Goal: Navigation & Orientation: Find specific page/section

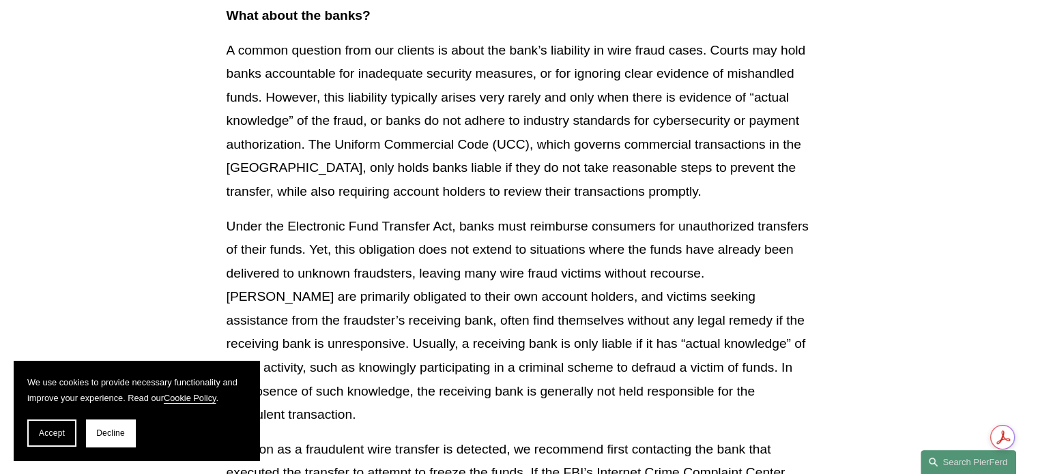
scroll to position [3016, 0]
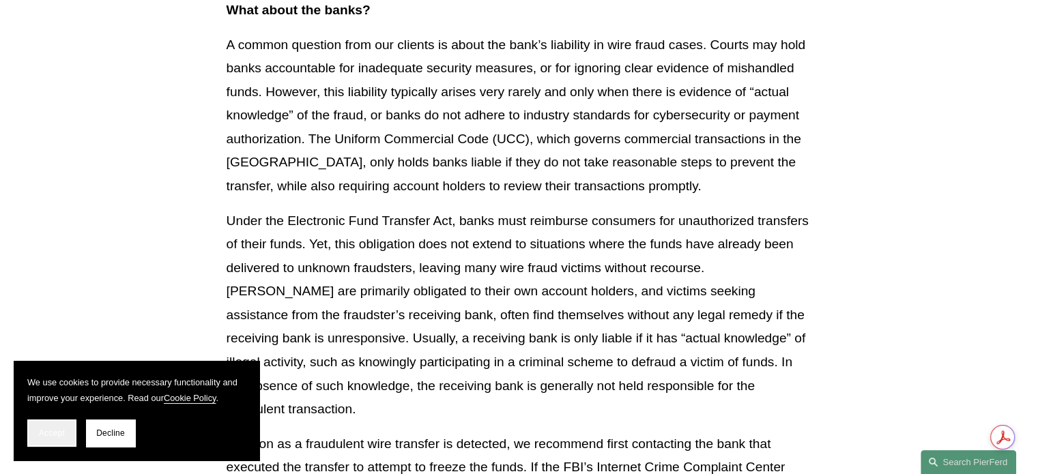
click at [55, 434] on span "Accept" at bounding box center [52, 434] width 26 height 10
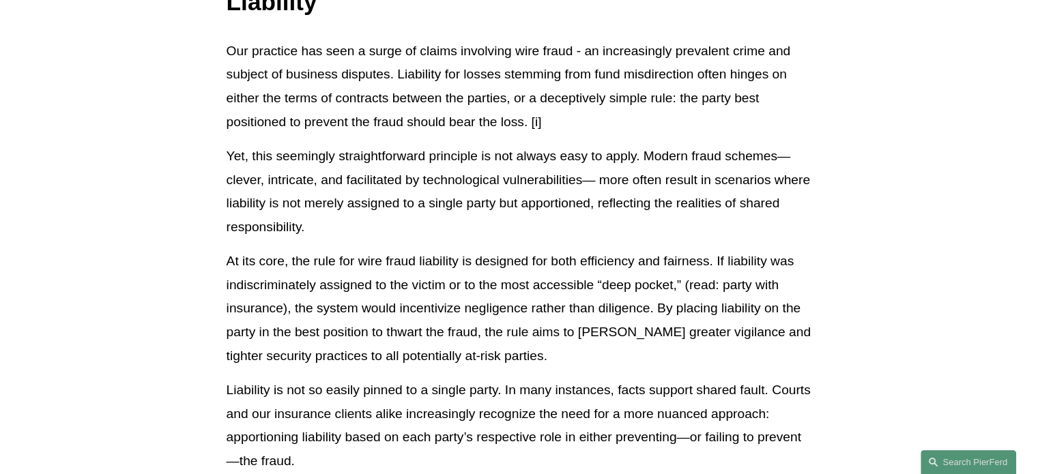
scroll to position [0, 0]
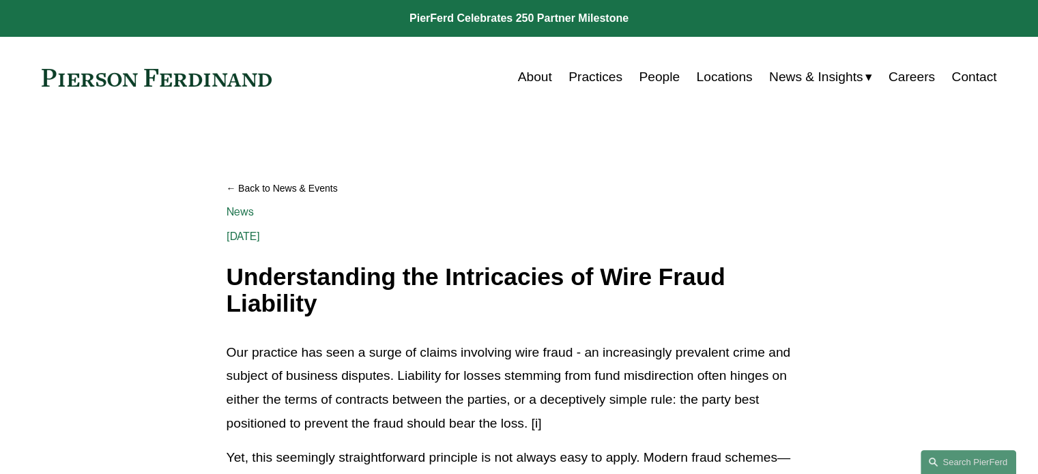
drag, startPoint x: 575, startPoint y: 195, endPoint x: 857, endPoint y: 247, distance: 286.8
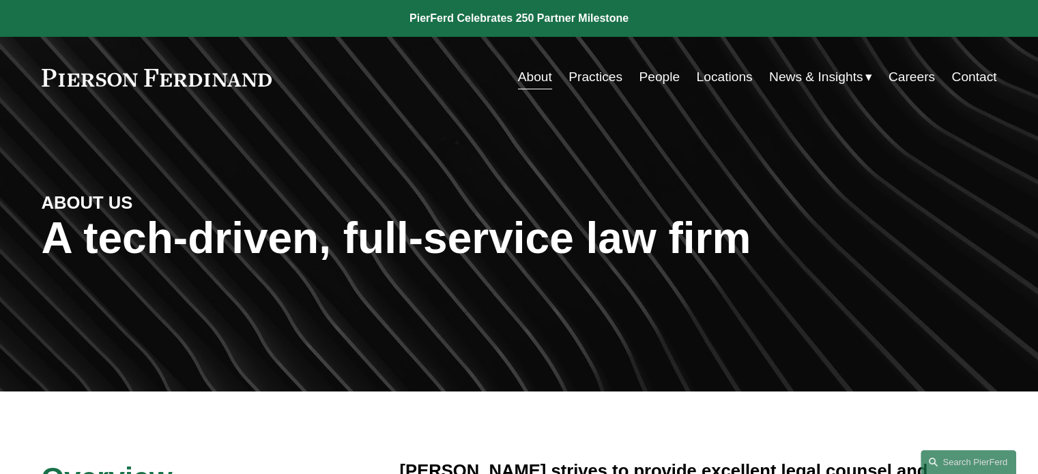
click at [702, 81] on link "Locations" at bounding box center [724, 77] width 56 height 26
